Goal: Task Accomplishment & Management: Manage account settings

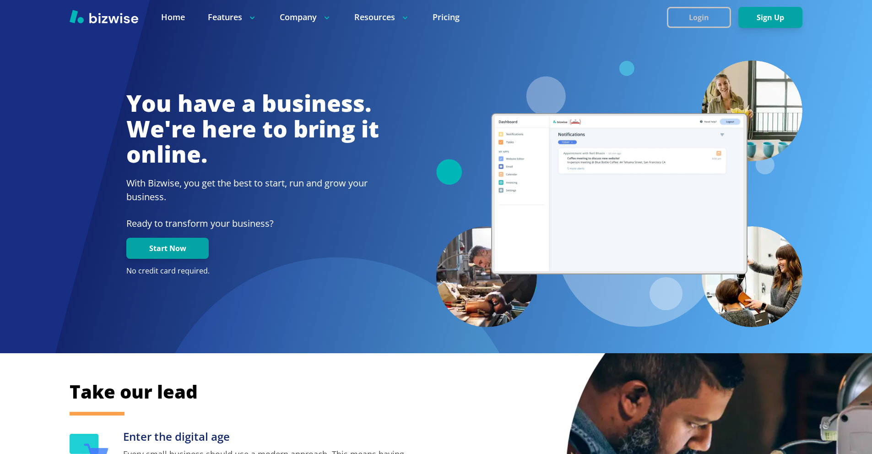
click at [704, 13] on button "Login" at bounding box center [699, 17] width 64 height 21
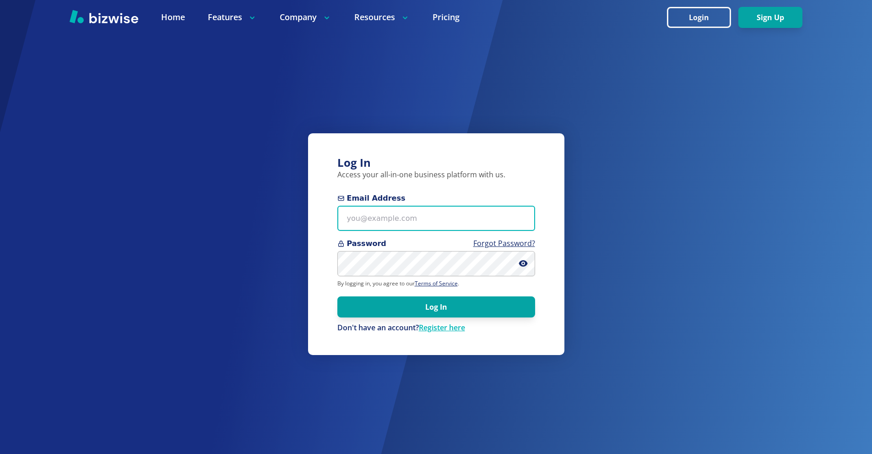
click at [442, 221] on input "Email Address" at bounding box center [436, 218] width 198 height 25
paste input "[EMAIL_ADDRESS][DOMAIN_NAME]"
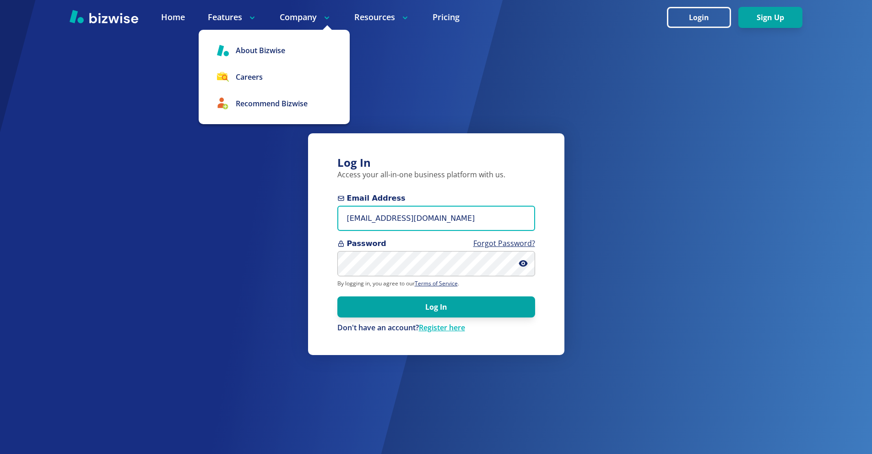
type input "[EMAIL_ADDRESS][DOMAIN_NAME]"
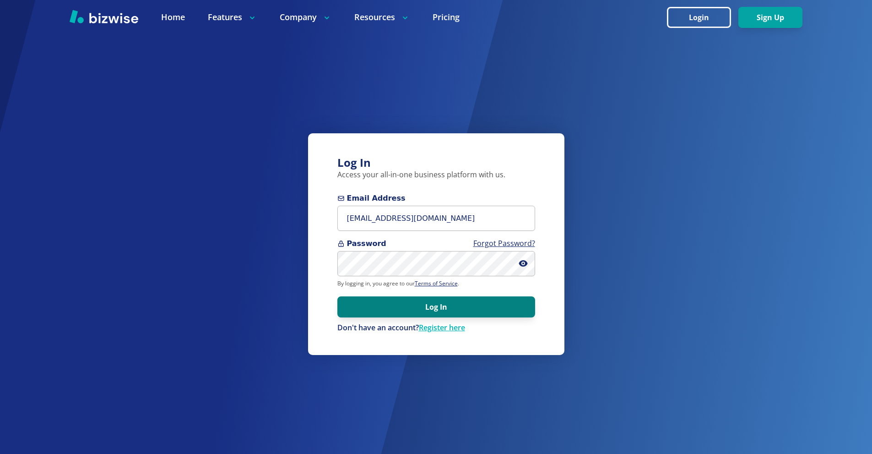
click at [479, 308] on button "Log In" at bounding box center [436, 306] width 198 height 21
